Goal: Task Accomplishment & Management: Use online tool/utility

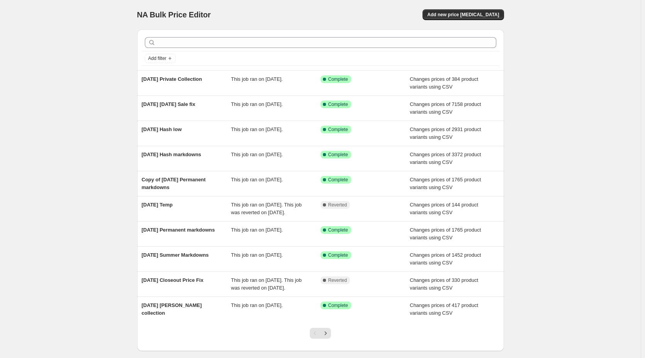
drag, startPoint x: 453, startPoint y: 23, endPoint x: 457, endPoint y: 17, distance: 7.5
click at [454, 23] on div "NA Bulk Price Editor. This page is ready NA Bulk Price Editor Add new price [ME…" at bounding box center [320, 14] width 367 height 29
click at [458, 17] on span "Add new price [MEDICAL_DATA]" at bounding box center [463, 15] width 72 height 6
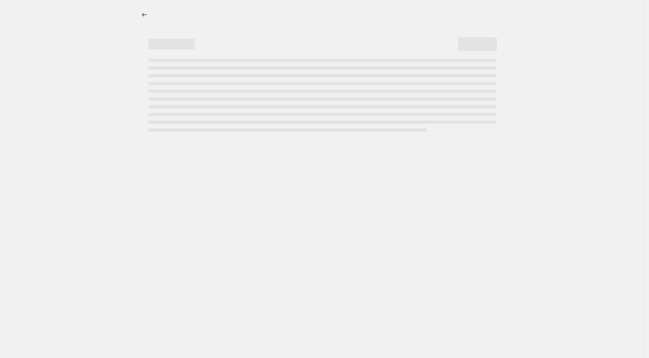
select select "percentage"
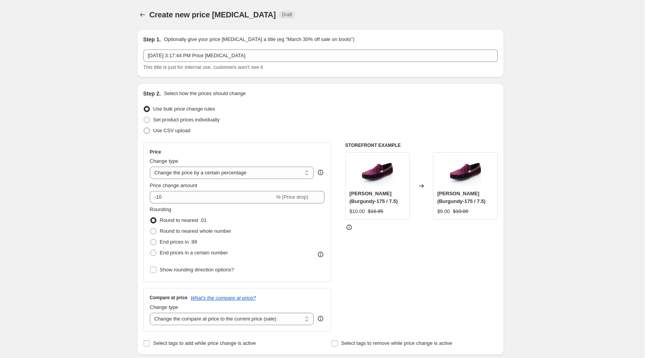
click at [160, 131] on span "Use CSV upload" at bounding box center [171, 131] width 37 height 6
click at [144, 128] on input "Use CSV upload" at bounding box center [144, 128] width 0 height 0
radio input "true"
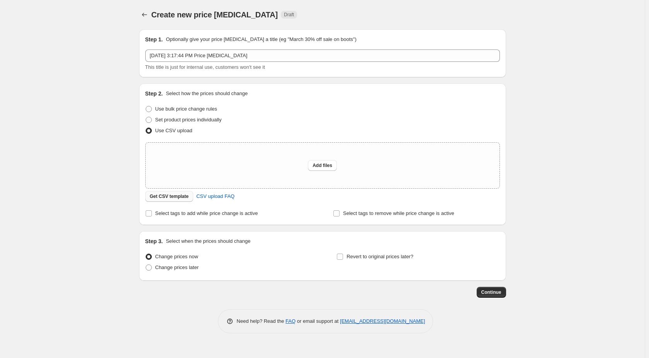
click at [180, 194] on span "Get CSV template" at bounding box center [169, 196] width 39 height 6
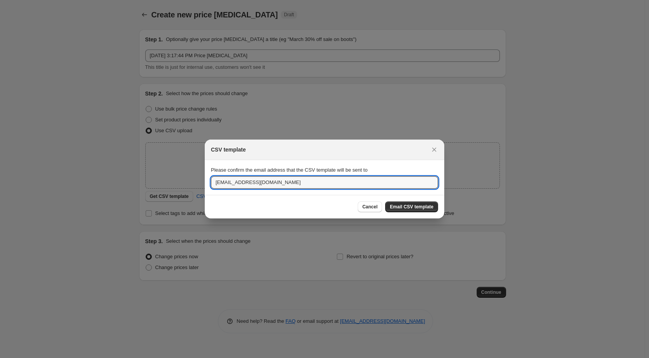
drag, startPoint x: 240, startPoint y: 180, endPoint x: 160, endPoint y: 176, distance: 80.5
click at [160, 357] on div "CSV template Please confirm the email address that the CSV template will be sen…" at bounding box center [324, 358] width 649 height 0
type input "[PERSON_NAME][EMAIL_ADDRESS][DOMAIN_NAME]"
click at [405, 206] on span "Email CSV template" at bounding box center [412, 207] width 44 height 6
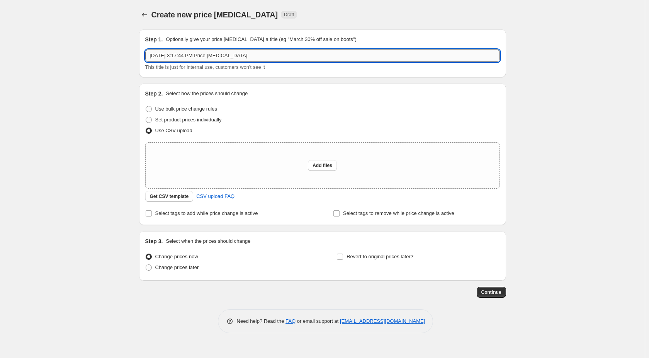
drag, startPoint x: 178, startPoint y: 56, endPoint x: 369, endPoint y: 56, distance: 190.5
click at [369, 56] on input "[DATE] 3:17:44 PM Price [MEDICAL_DATA]" at bounding box center [322, 55] width 355 height 12
type input "[DATE] Back in stock tag"
click at [185, 214] on span "Select tags to add while price change is active" at bounding box center [206, 213] width 103 height 6
click at [152, 214] on input "Select tags to add while price change is active" at bounding box center [149, 213] width 6 height 6
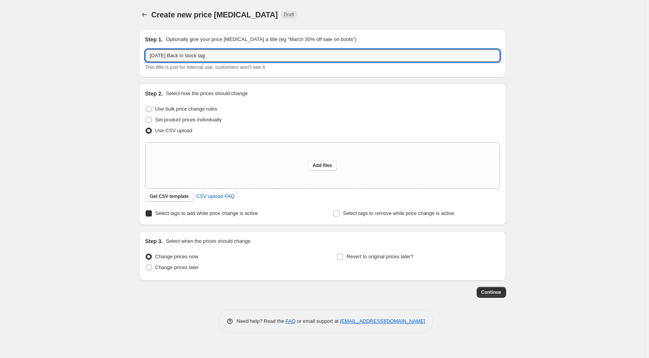
checkbox input "true"
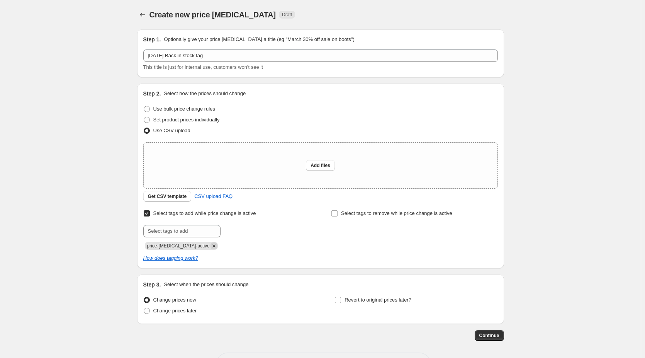
click at [211, 249] on icon "Remove price-change-job-active" at bounding box center [214, 245] width 7 height 7
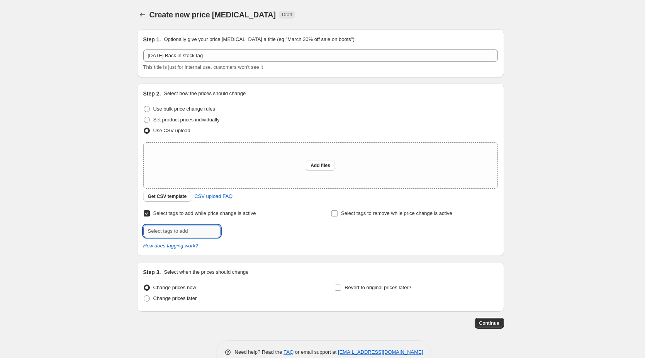
click at [185, 233] on input "text" at bounding box center [181, 231] width 77 height 12
type input "back in stock"
click at [242, 231] on span "back in stoc..." at bounding box center [252, 230] width 31 height 5
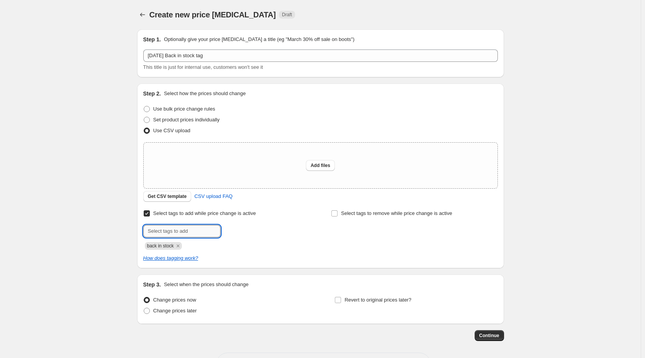
click at [201, 228] on input "text" at bounding box center [181, 231] width 77 height 12
type input "new arrivals"
click at [262, 226] on button "Add new arrivals" at bounding box center [246, 230] width 46 height 11
click at [326, 162] on button "Add files" at bounding box center [320, 165] width 29 height 11
type input "C:\fakepath\IF back in stock tag.csv"
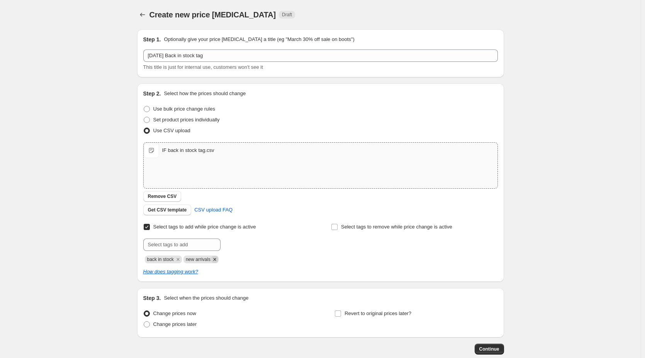
click at [218, 261] on icon "Remove new arrivals" at bounding box center [214, 259] width 7 height 7
click at [194, 247] on input "text" at bounding box center [181, 244] width 77 height 12
type input "new arrival"
click at [242, 239] on button "Add new arrival" at bounding box center [245, 243] width 44 height 11
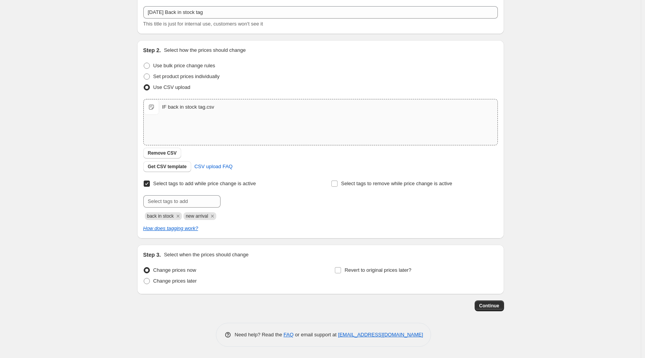
scroll to position [44, 0]
click at [500, 304] on span "Continue" at bounding box center [490, 305] width 20 height 6
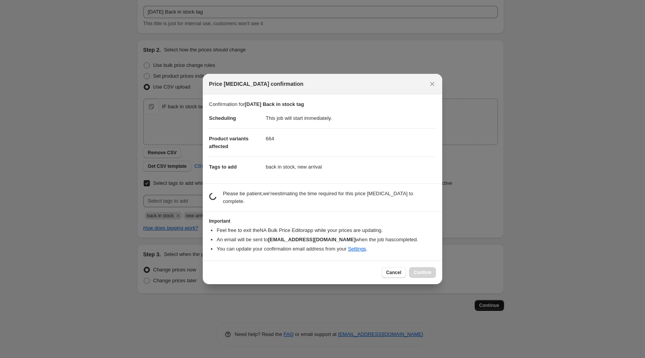
scroll to position [0, 0]
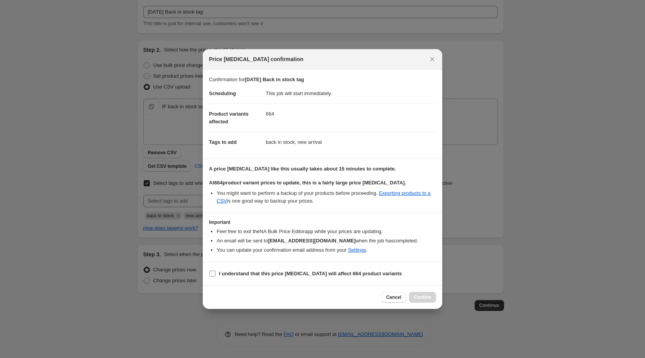
click at [248, 277] on span "I understand that this price [MEDICAL_DATA] will affect 664 product variants" at bounding box center [310, 274] width 183 height 8
click at [216, 277] on input "I understand that this price [MEDICAL_DATA] will affect 664 product variants" at bounding box center [212, 273] width 6 height 6
checkbox input "true"
click at [420, 294] on button "Confirm" at bounding box center [422, 297] width 27 height 11
